Goal: Find contact information: Find contact information

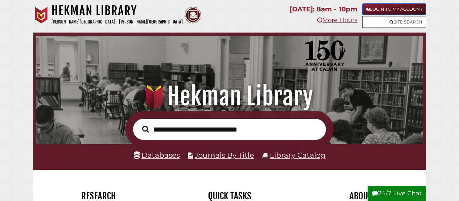
click at [388, 7] on link "Login to My Account" at bounding box center [394, 9] width 64 height 12
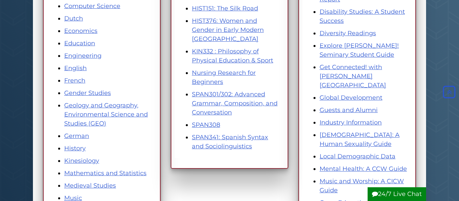
scroll to position [240, 0]
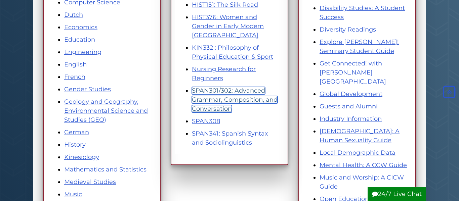
click at [218, 100] on link "SPAN301/302: Advanced Grammar, Composition, and Conversation" at bounding box center [235, 100] width 86 height 26
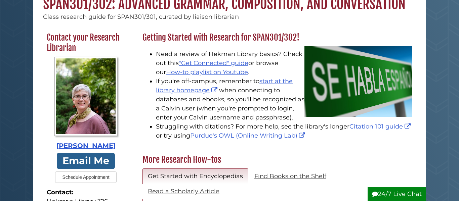
scroll to position [71, 0]
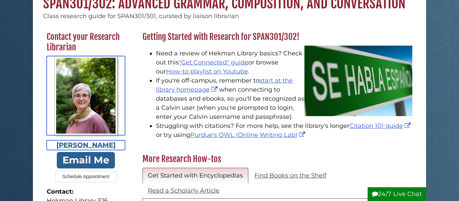
click at [104, 146] on div "Francene Lewis" at bounding box center [86, 146] width 78 height 10
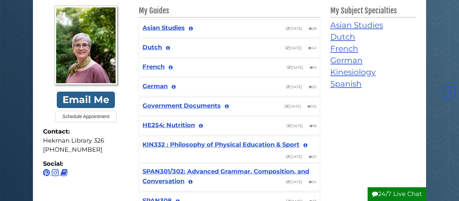
scroll to position [95, 0]
